Goal: Transaction & Acquisition: Purchase product/service

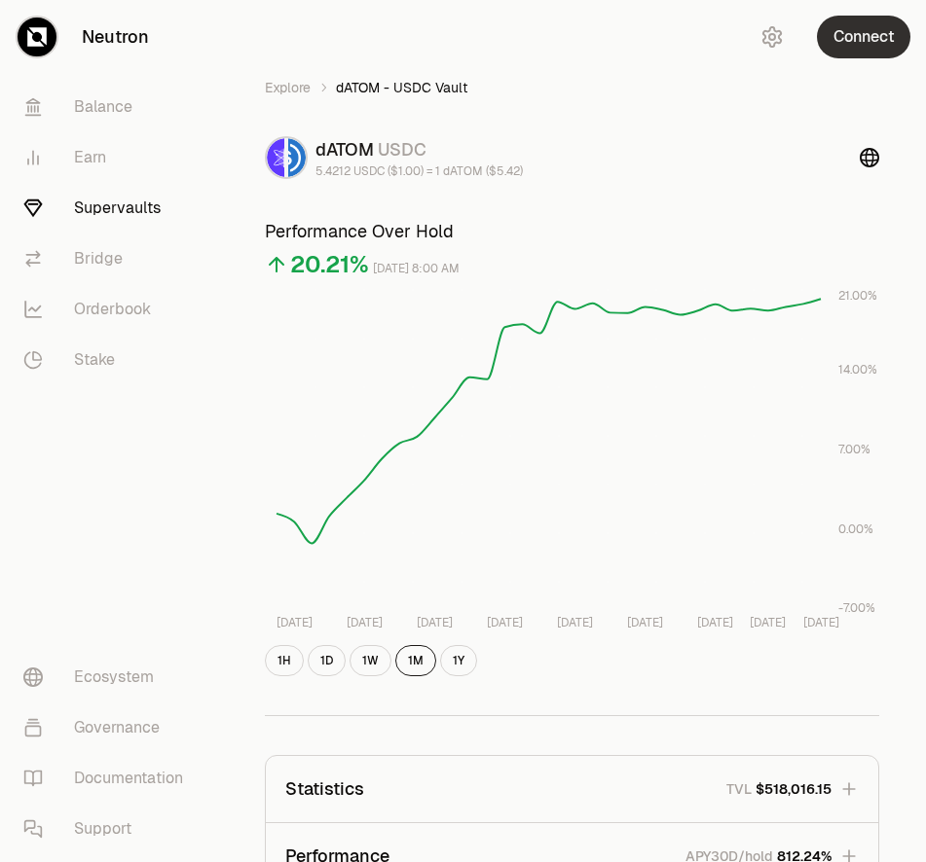
click at [846, 39] on button "Connect" at bounding box center [863, 37] width 93 height 43
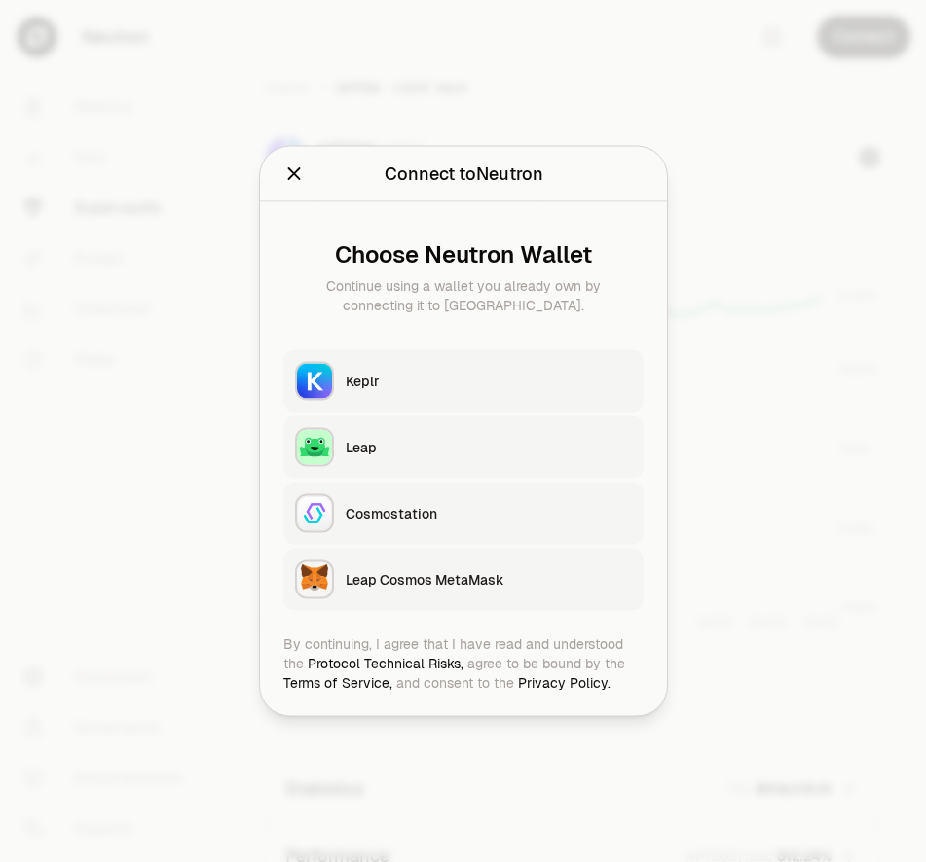
click at [375, 390] on button "Keplr" at bounding box center [463, 381] width 360 height 62
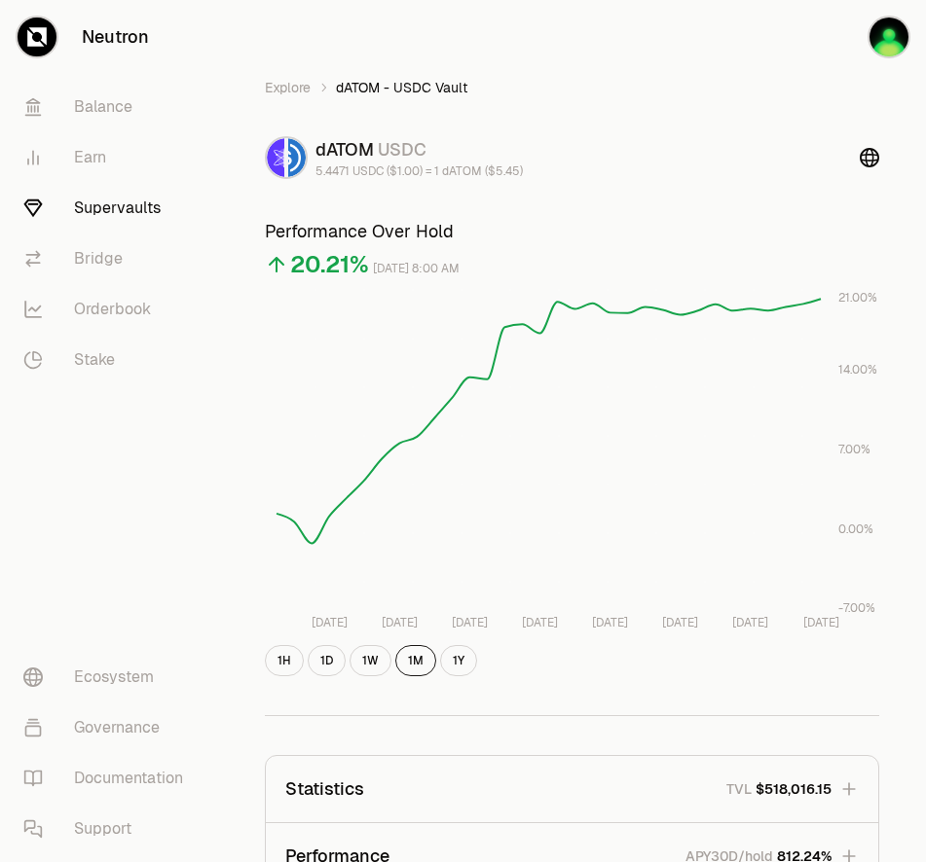
click at [729, 47] on div "Explore dATOM - USDC Vault dATOM USDC 5.4471 USDC ($1.00) = 1 dATOM ($5.45) Per…" at bounding box center [572, 850] width 708 height 1700
click at [729, 46] on div "Explore dATOM - USDC Vault dATOM USDC 5.4471 USDC ($1.00) = 1 dATOM ($5.45) Per…" at bounding box center [572, 850] width 708 height 1700
click at [112, 211] on link "Supervaults" at bounding box center [109, 208] width 202 height 51
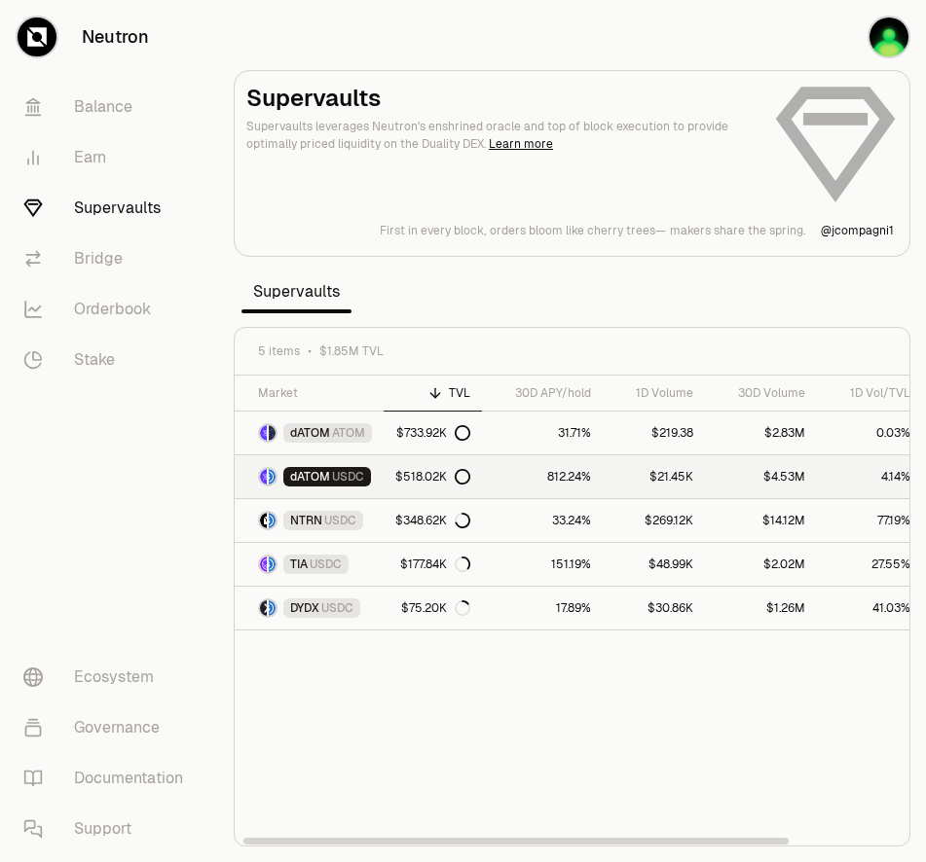
click at [390, 477] on link "$518.02K" at bounding box center [433, 477] width 98 height 43
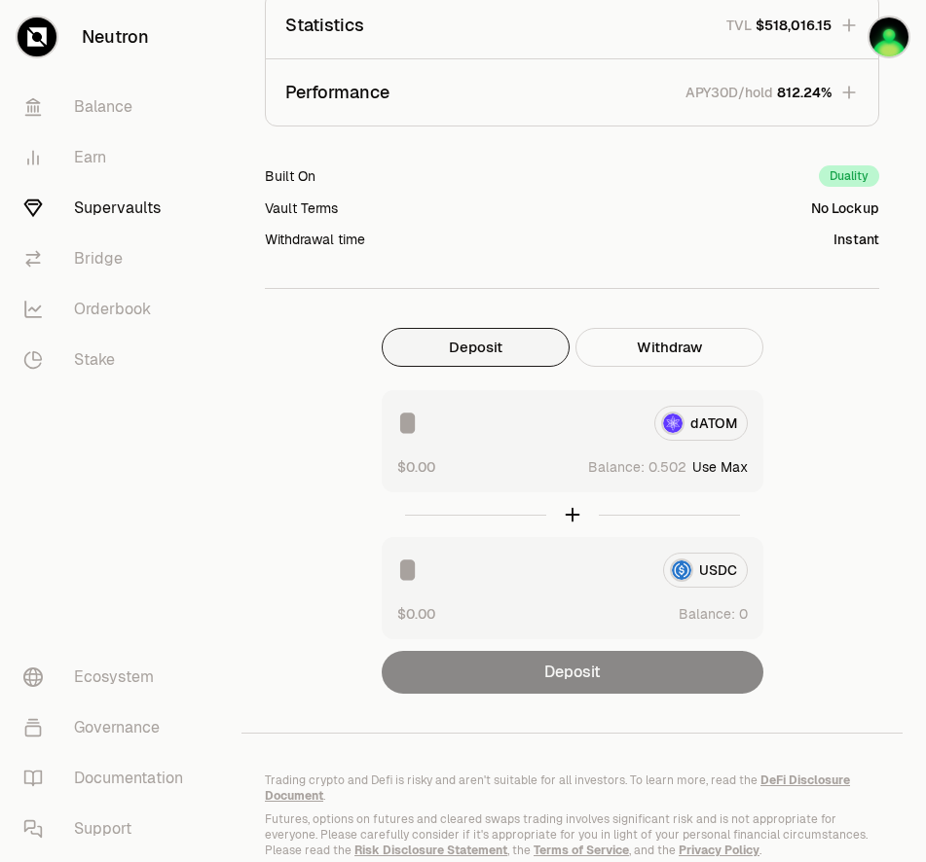
scroll to position [776, 0]
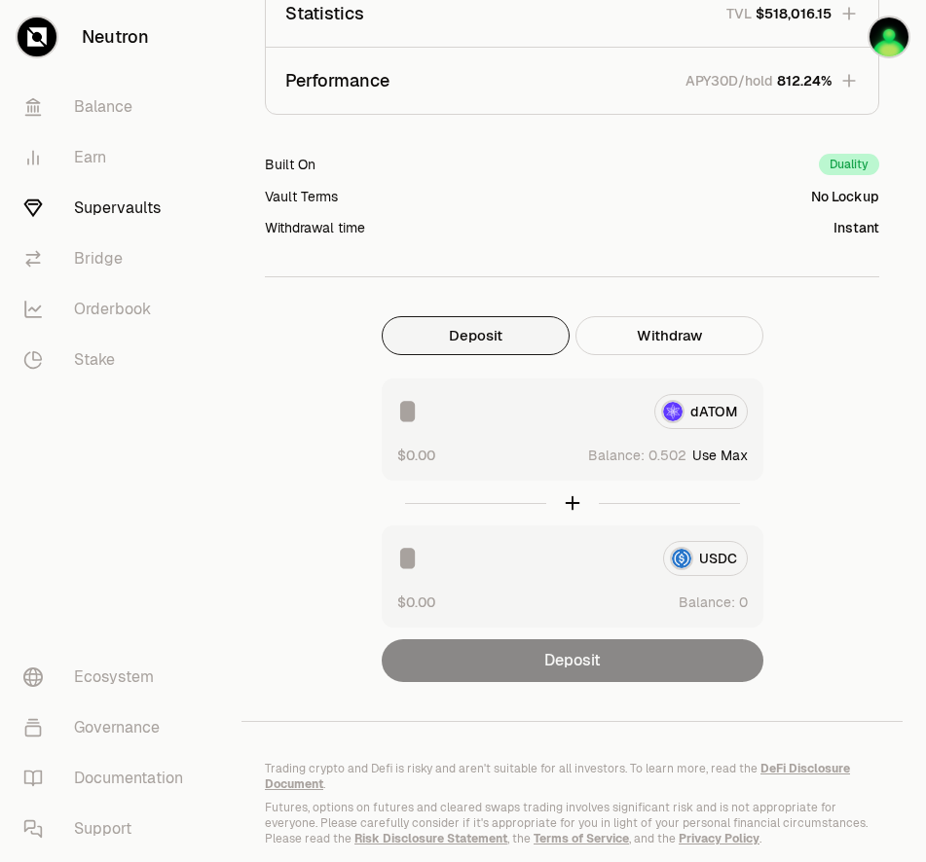
click at [726, 458] on button "Use Max" at bounding box center [719, 455] width 55 height 19
type input "********"
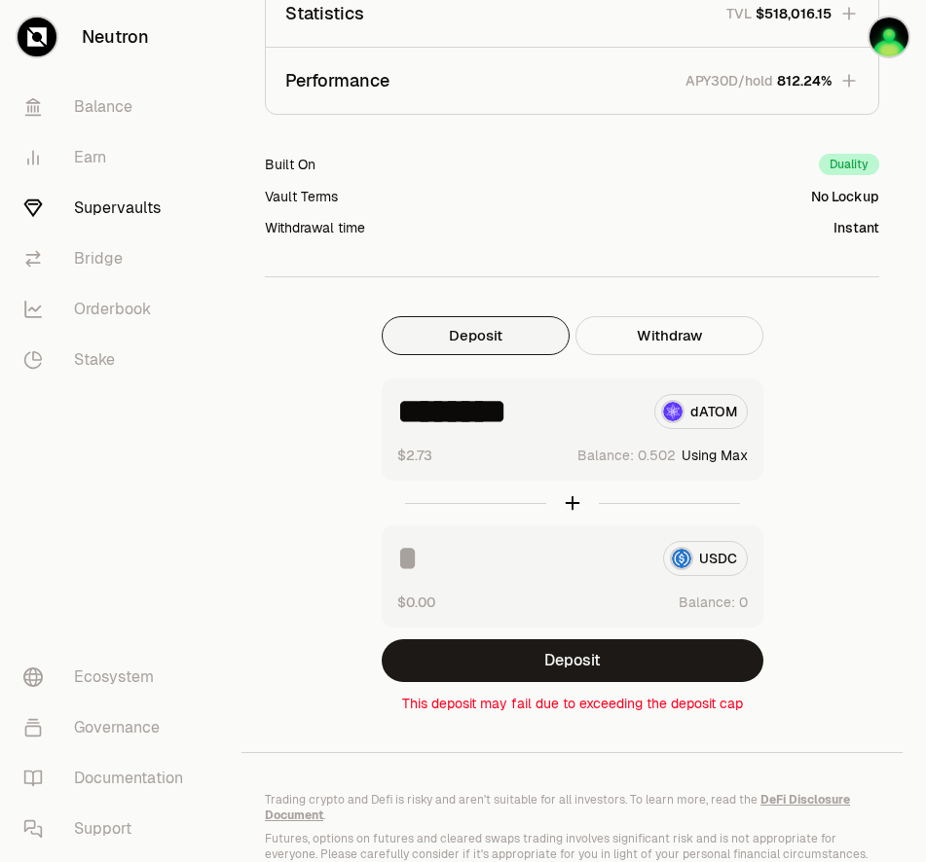
click at [628, 228] on div "Withdrawal time Instant" at bounding box center [572, 227] width 614 height 19
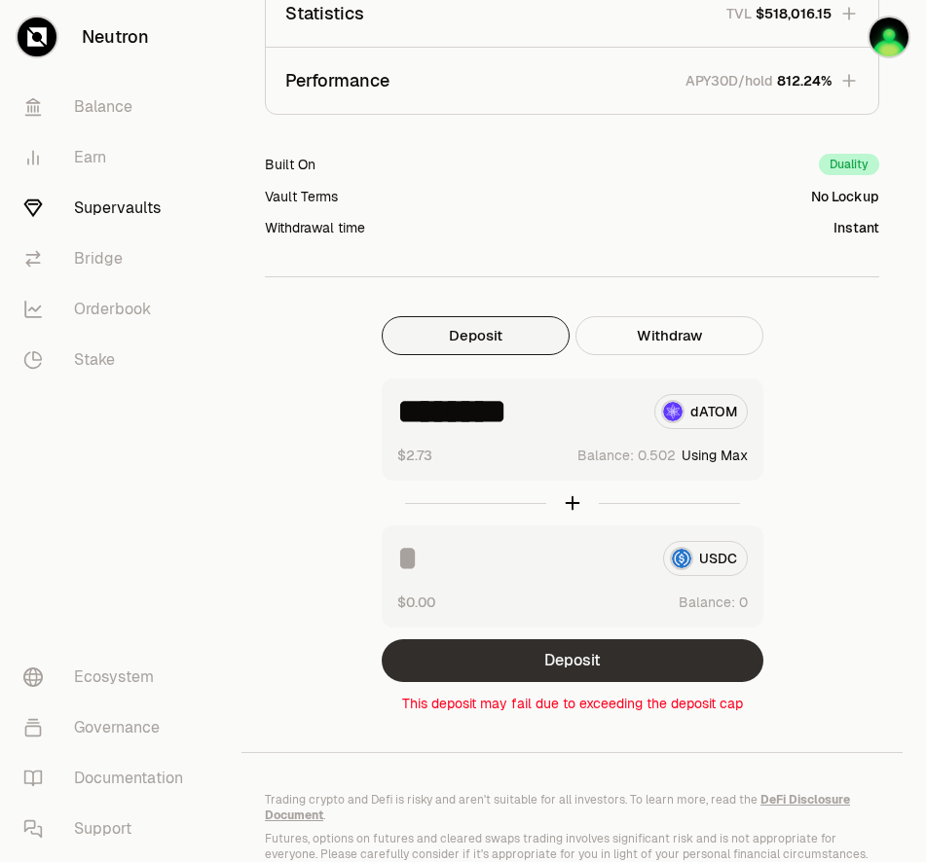
click at [612, 663] on button "Deposit" at bounding box center [573, 661] width 382 height 43
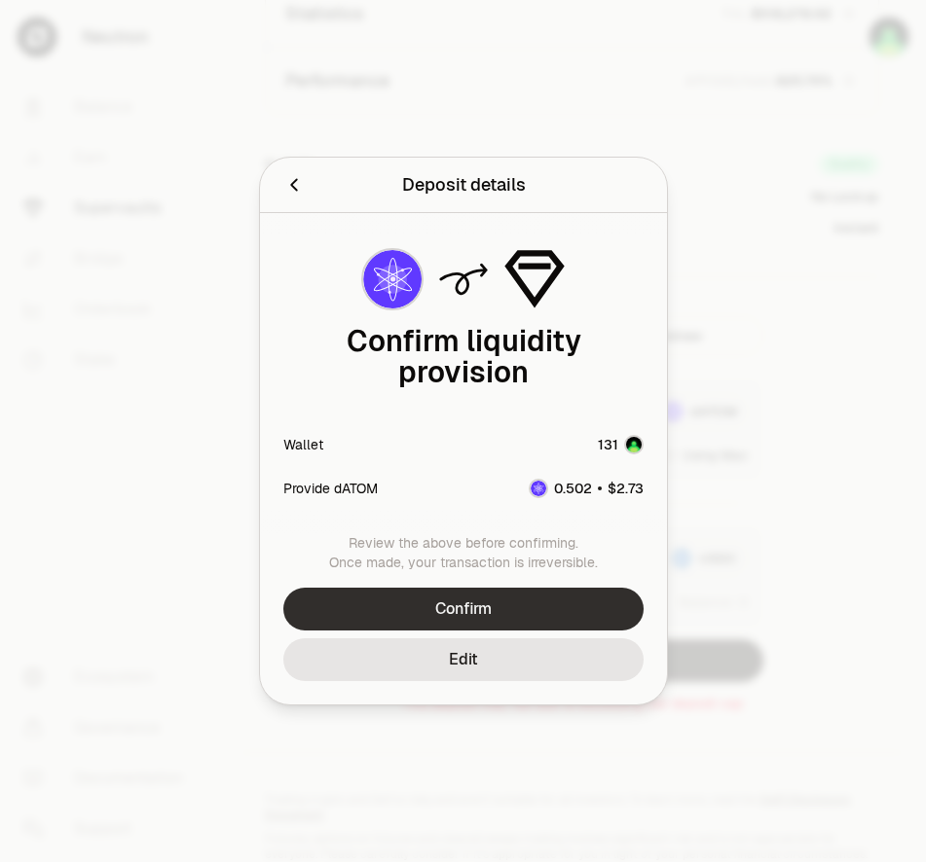
click at [493, 598] on button "Confirm" at bounding box center [463, 609] width 360 height 43
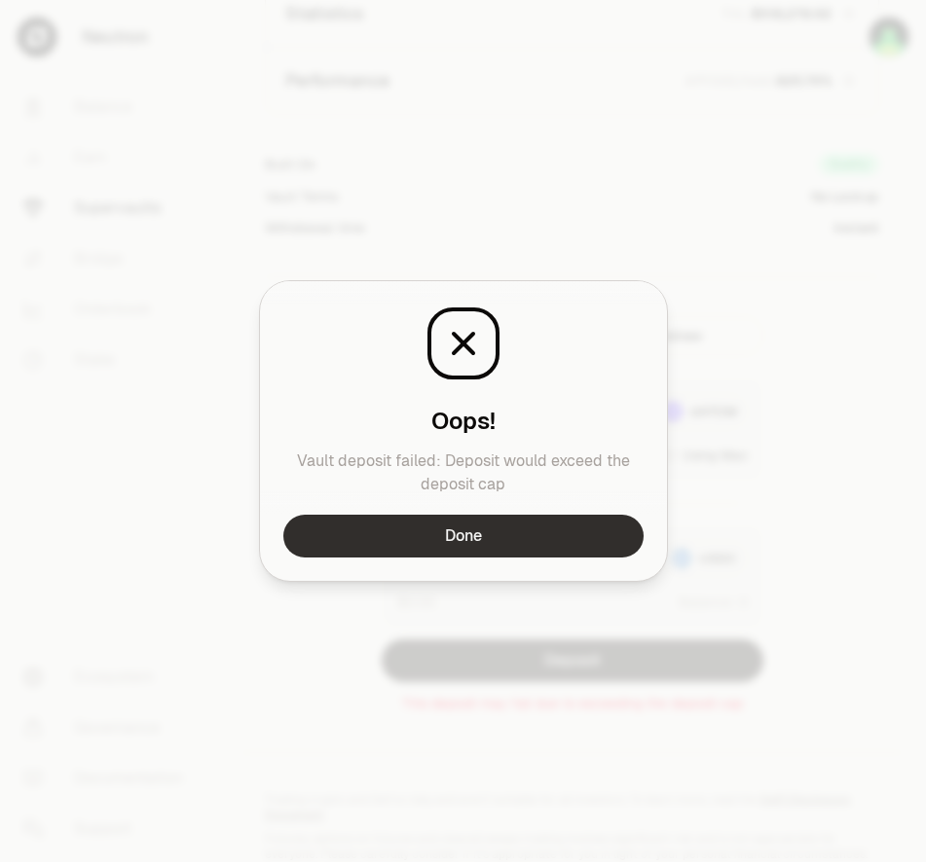
click at [497, 534] on button "Done" at bounding box center [463, 536] width 360 height 43
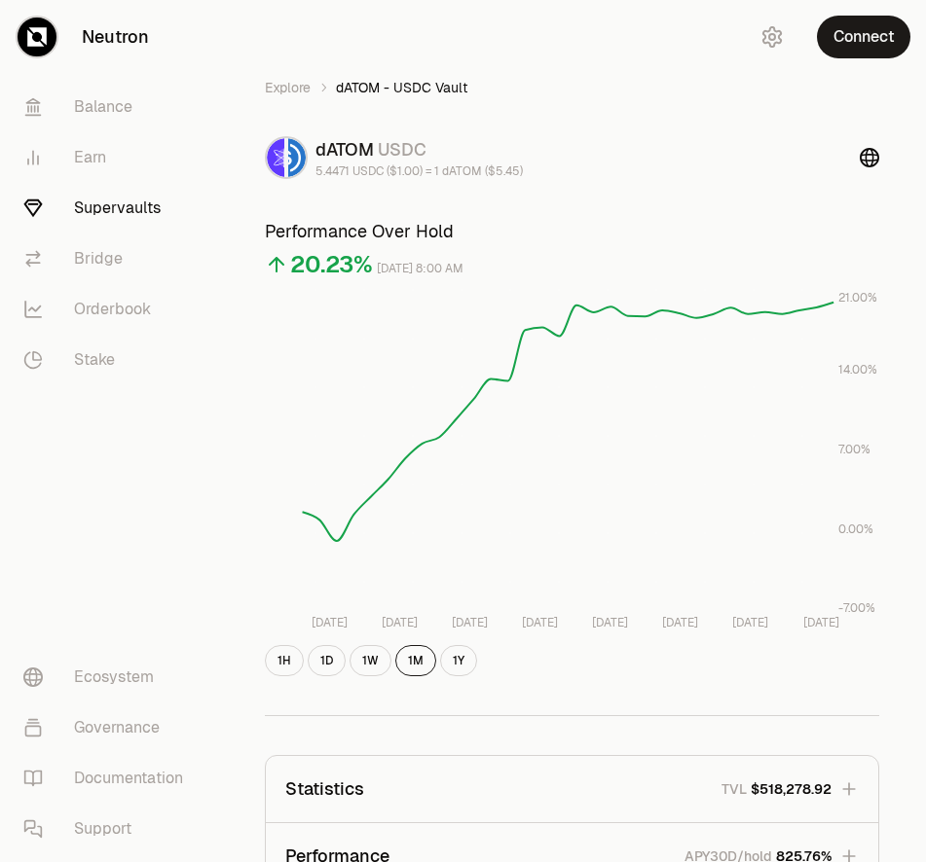
scroll to position [780, 0]
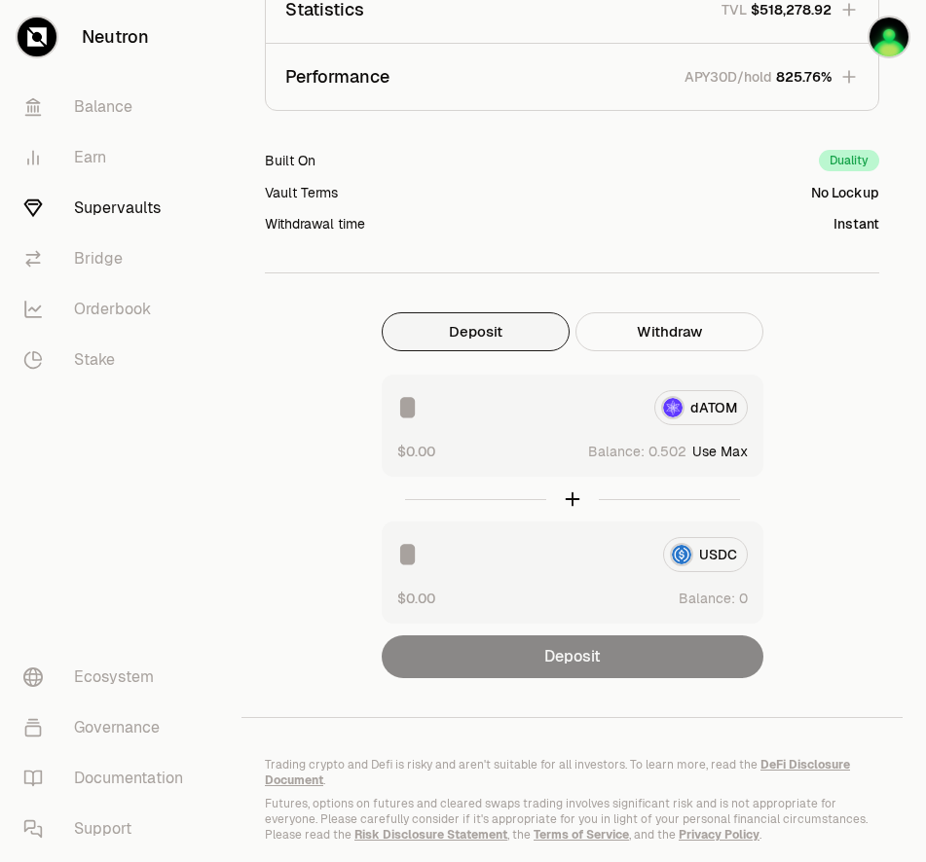
click at [735, 454] on button "Use Max" at bounding box center [719, 451] width 55 height 19
type input "********"
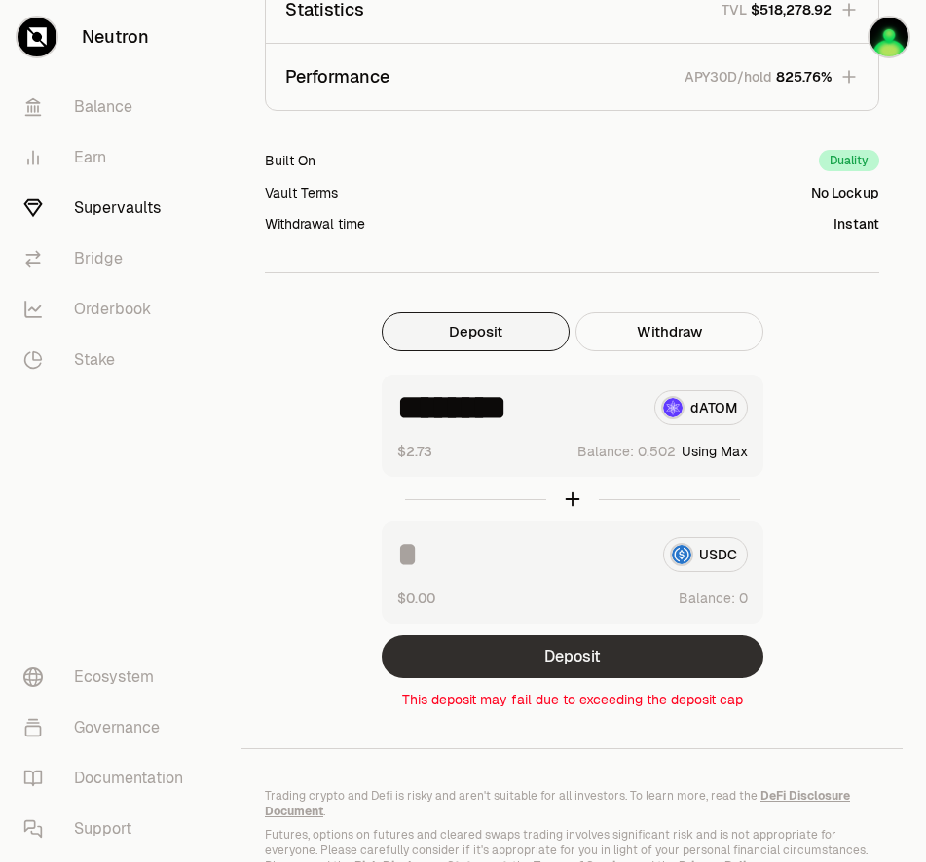
click at [571, 654] on button "Deposit" at bounding box center [573, 657] width 382 height 43
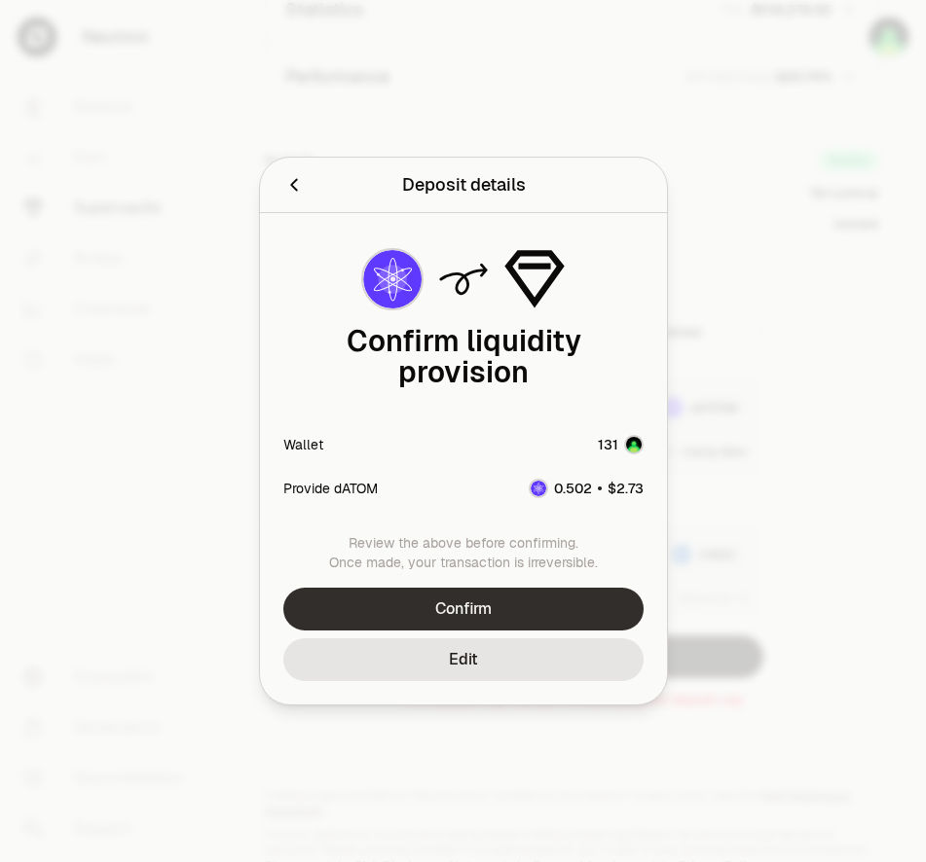
click at [517, 594] on button "Confirm" at bounding box center [463, 609] width 360 height 43
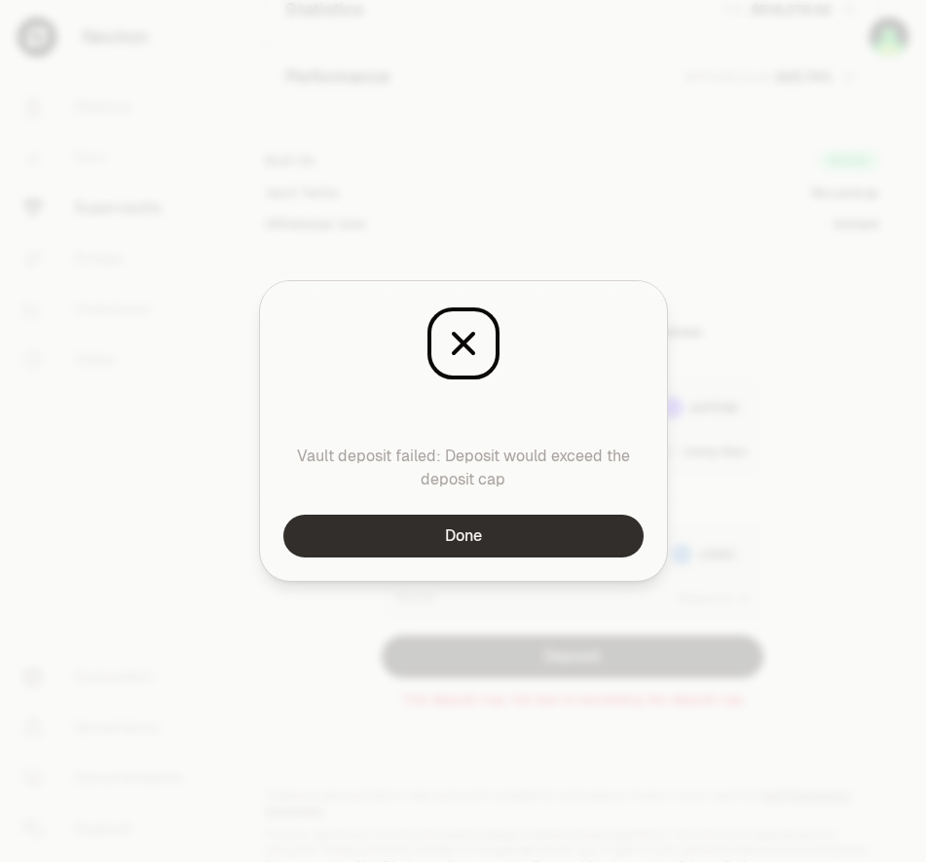
click at [507, 530] on button "Done" at bounding box center [463, 536] width 360 height 43
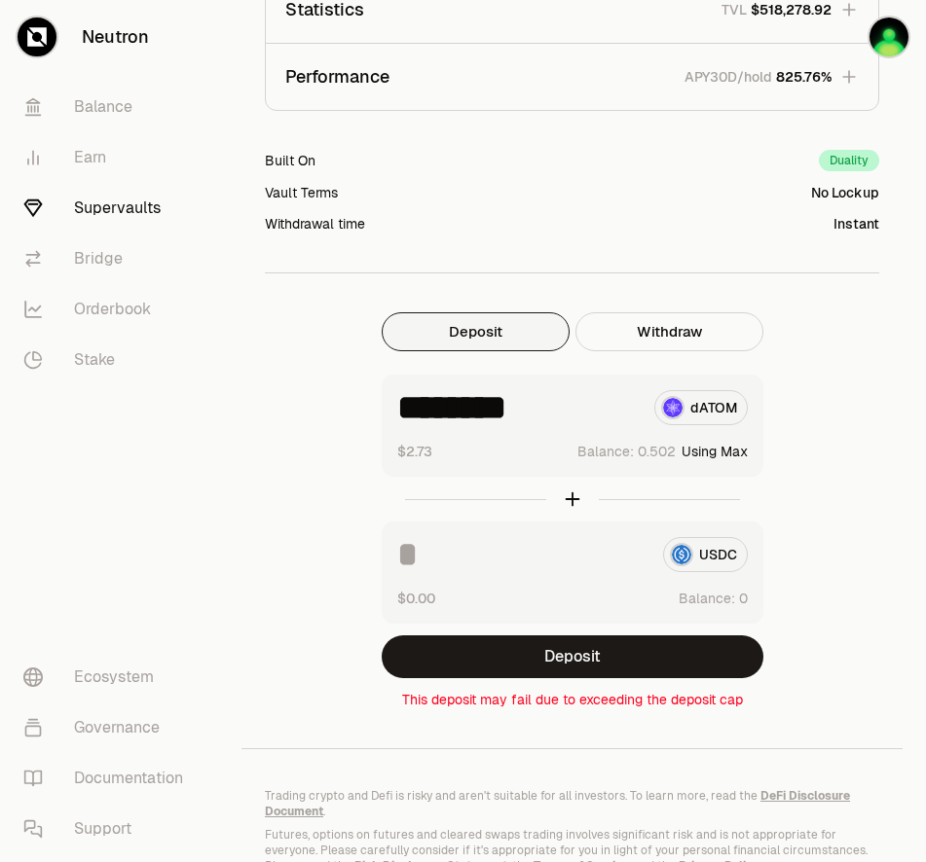
drag, startPoint x: 640, startPoint y: 183, endPoint x: 635, endPoint y: 169, distance: 14.5
click at [640, 183] on div "Vault Terms No Lockup" at bounding box center [572, 192] width 614 height 19
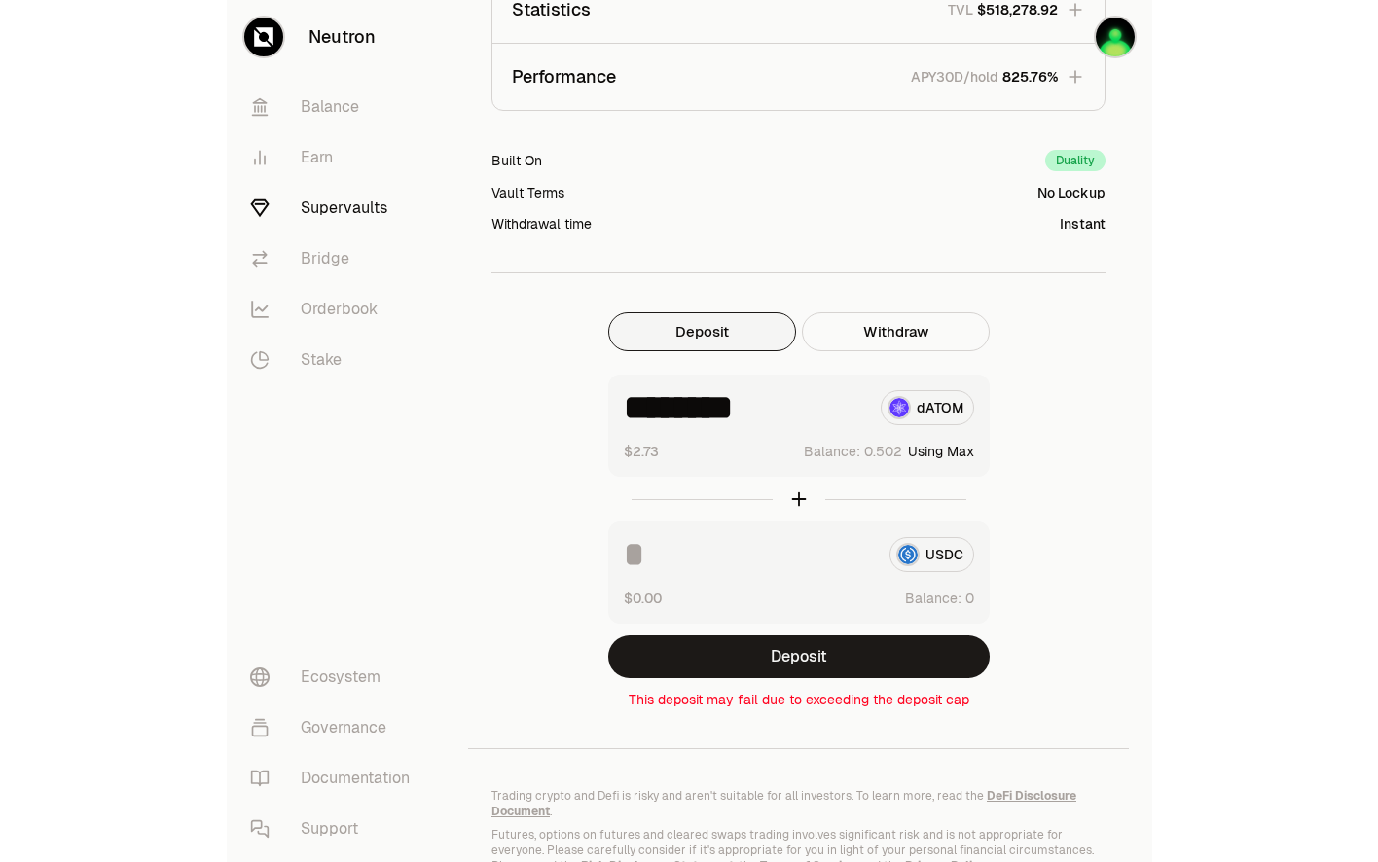
scroll to position [301, 0]
